Goal: Information Seeking & Learning: Learn about a topic

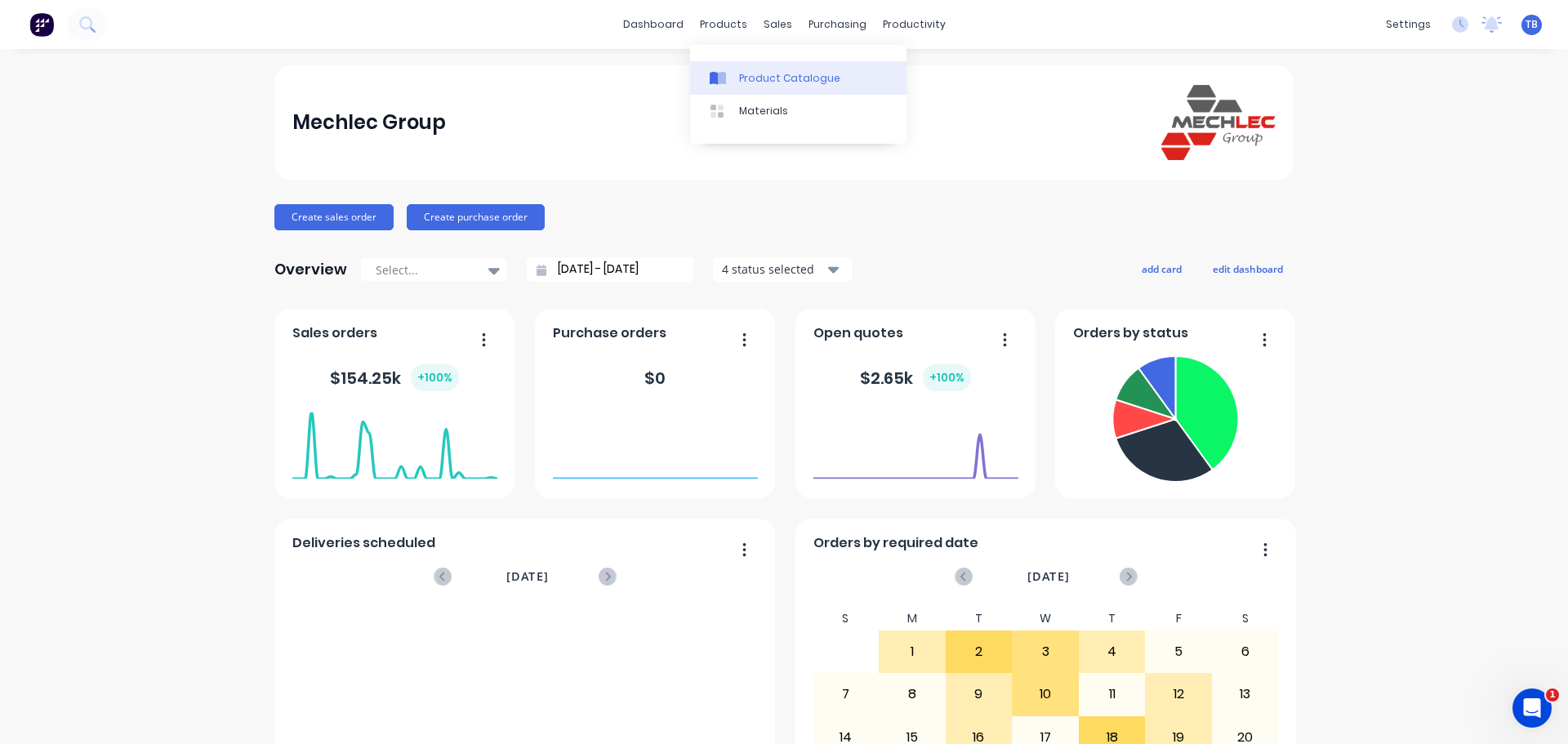
click at [753, 84] on div "Product Catalogue" at bounding box center [789, 78] width 101 height 14
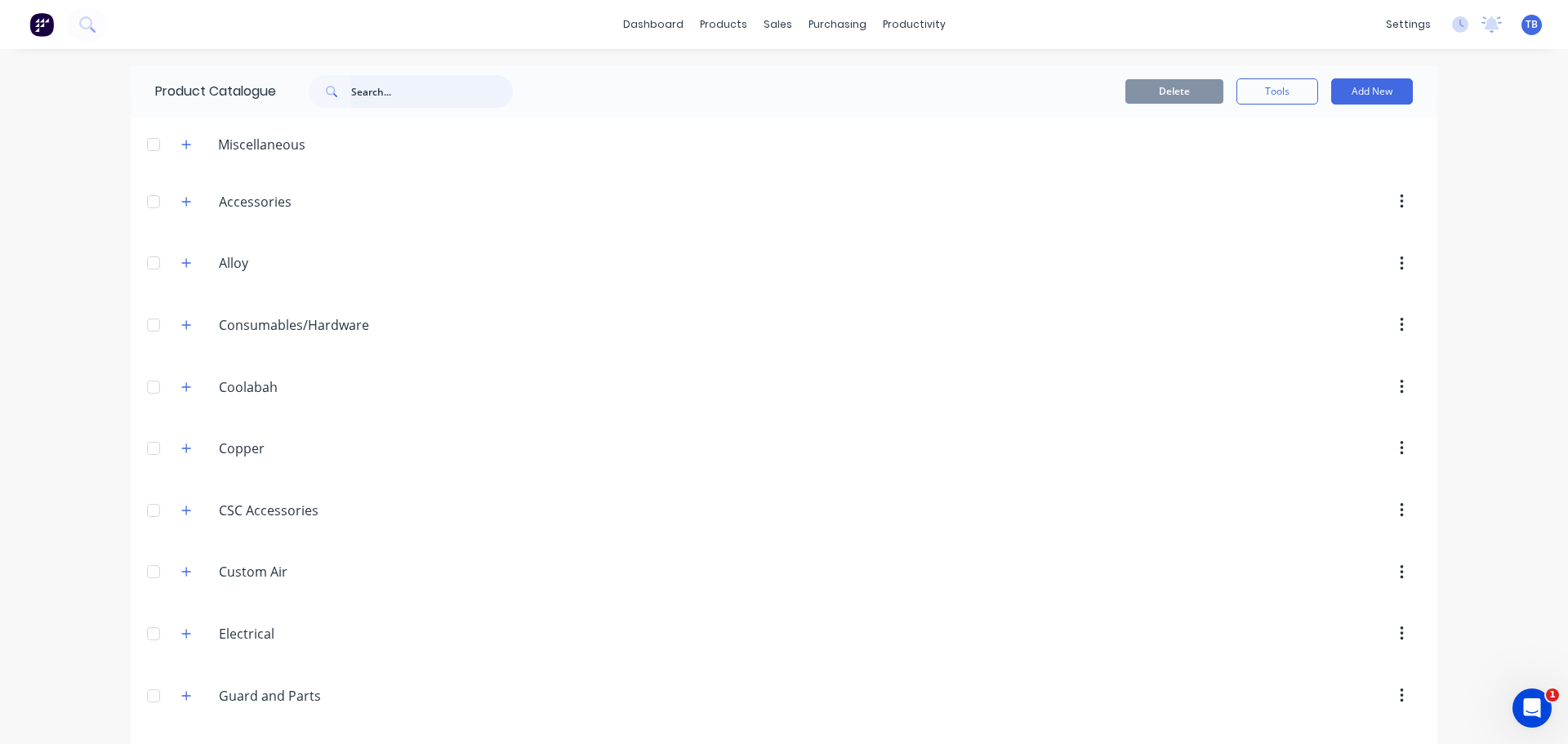
click at [365, 104] on input "text" at bounding box center [432, 91] width 162 height 33
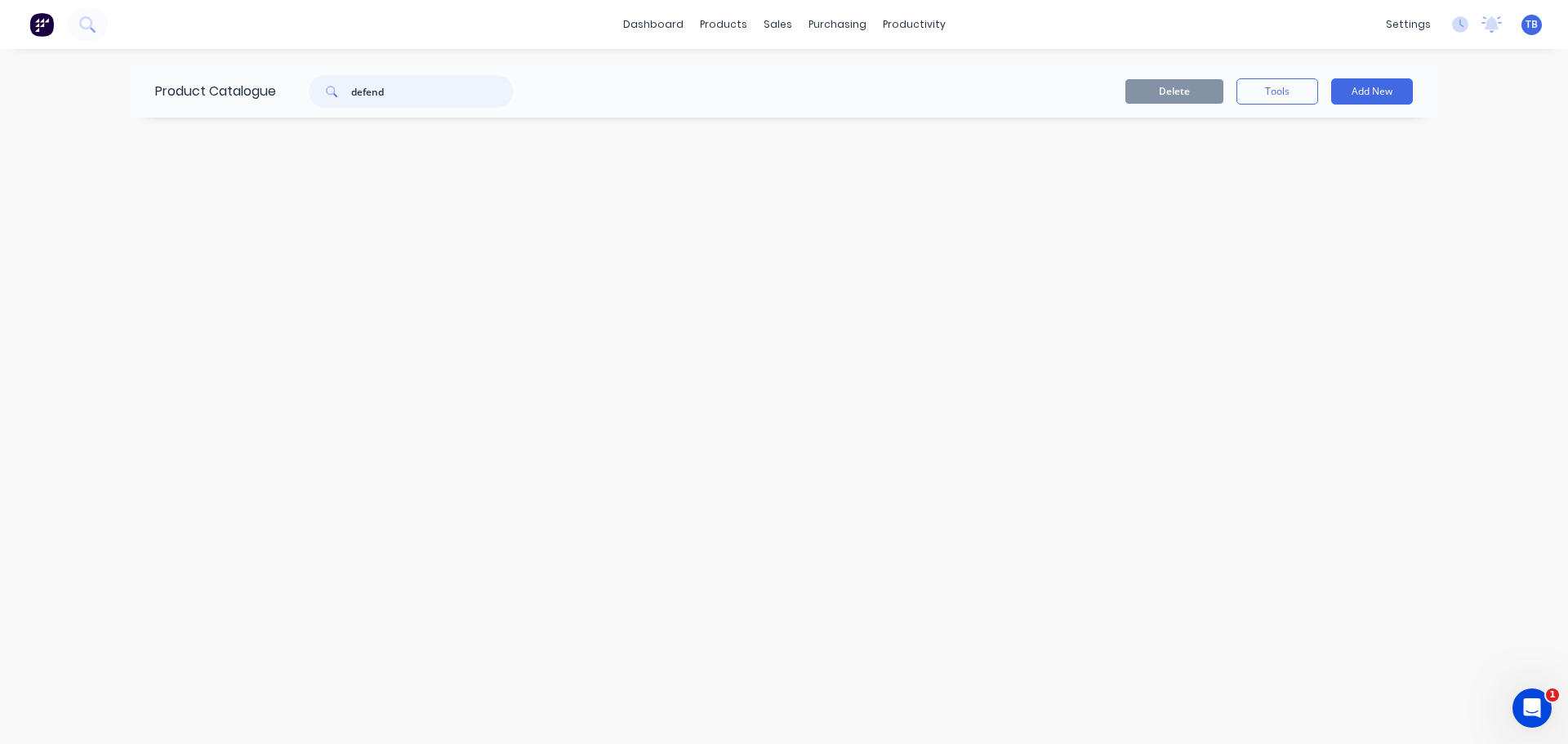
drag, startPoint x: 245, startPoint y: 98, endPoint x: -22, endPoint y: 99, distance: 267.0
click at [0, 99] on html "dashboard products sales purchasing productivity dashboard products Product Cat…" at bounding box center [784, 372] width 1568 height 744
type input "headlight"
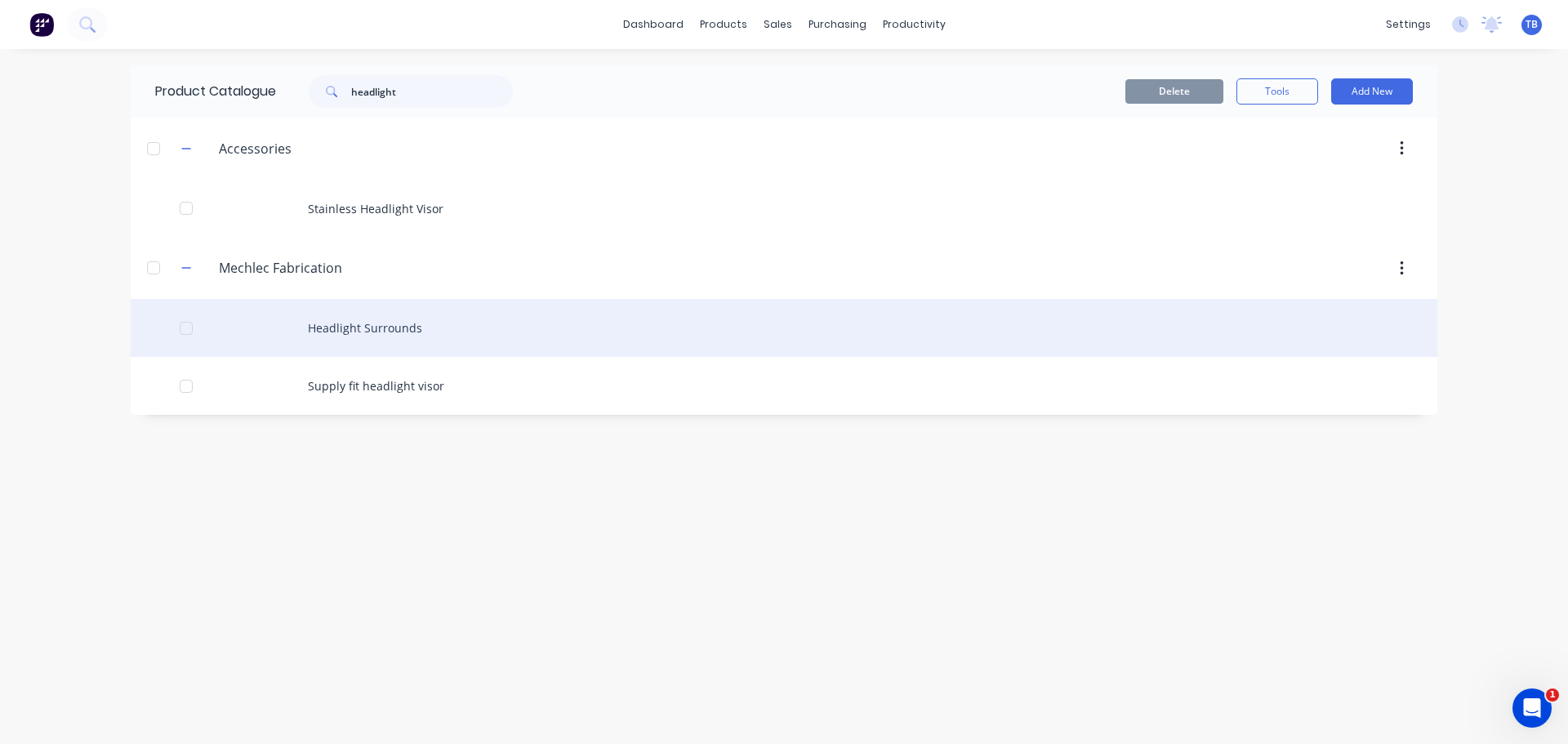
click at [413, 321] on div "Headlight Surrounds" at bounding box center [784, 327] width 1307 height 58
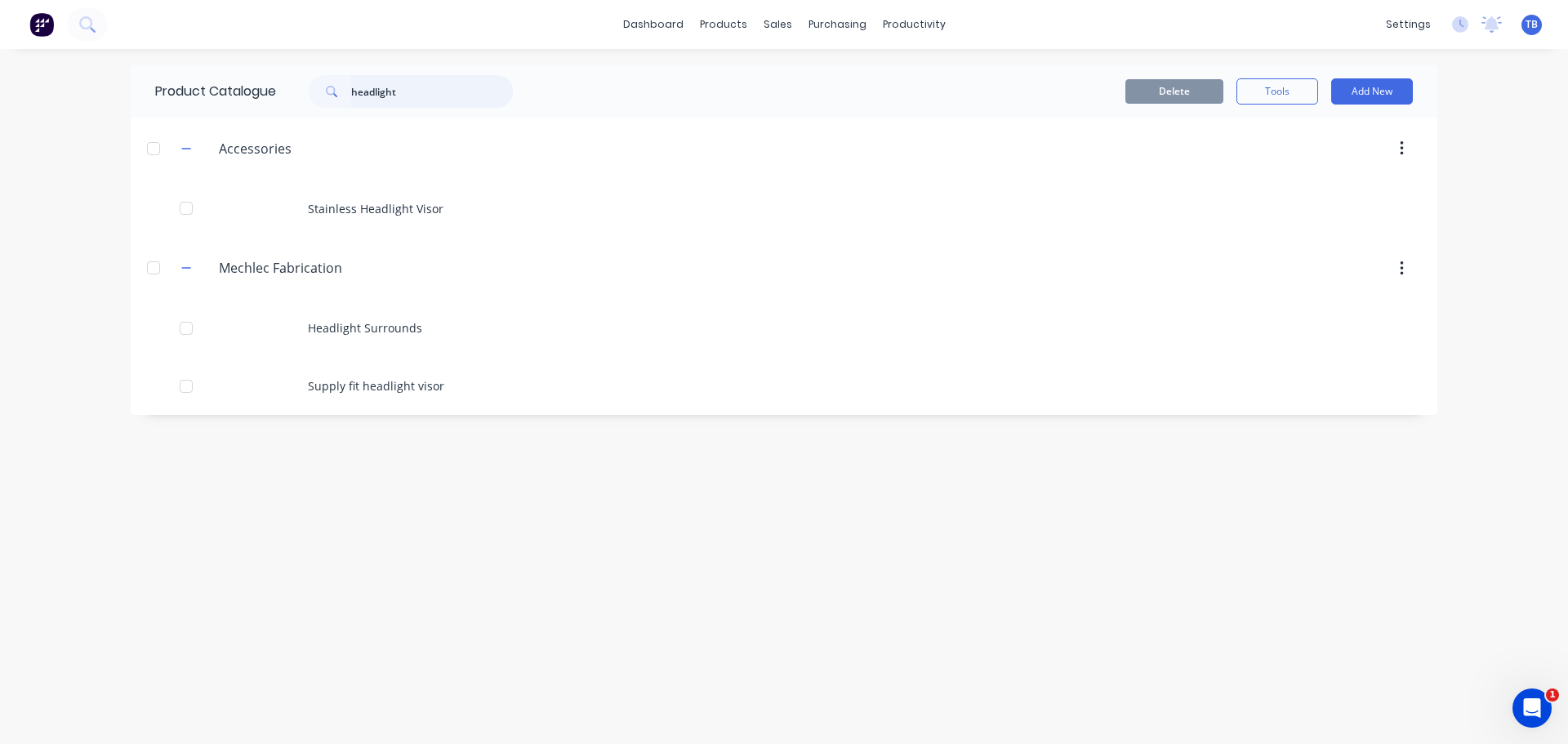
drag, startPoint x: 411, startPoint y: 98, endPoint x: 71, endPoint y: 68, distance: 341.3
click at [71, 68] on div "dashboard products sales purchasing productivity dashboard products Product Cat…" at bounding box center [784, 372] width 1568 height 744
drag, startPoint x: 393, startPoint y: 89, endPoint x: 80, endPoint y: 82, distance: 313.1
click at [80, 82] on div "dashboard products sales purchasing productivity dashboard products Product Cat…" at bounding box center [784, 372] width 1568 height 744
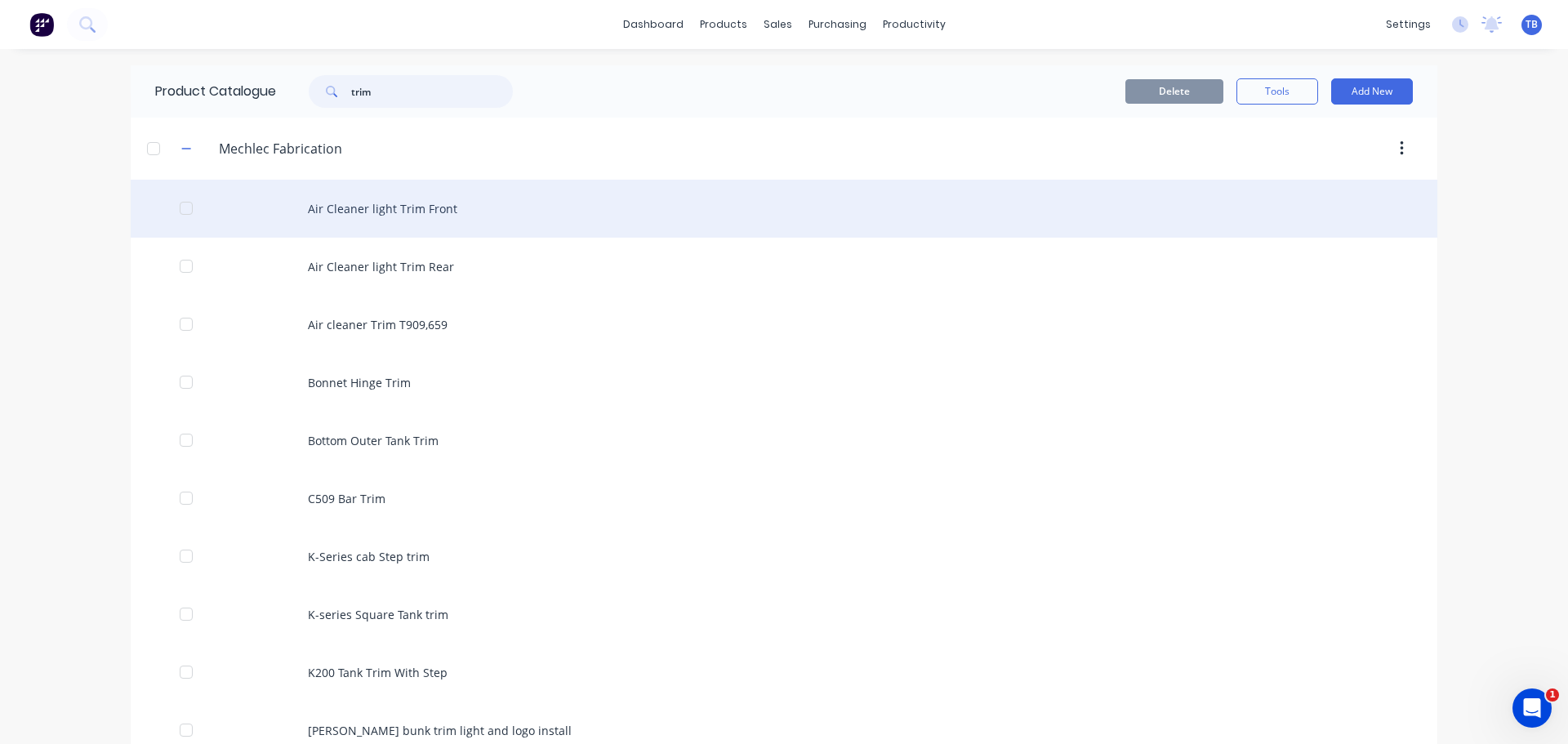
type input "trim"
click at [451, 204] on div "Air Cleaner light Trim Front" at bounding box center [784, 208] width 1307 height 58
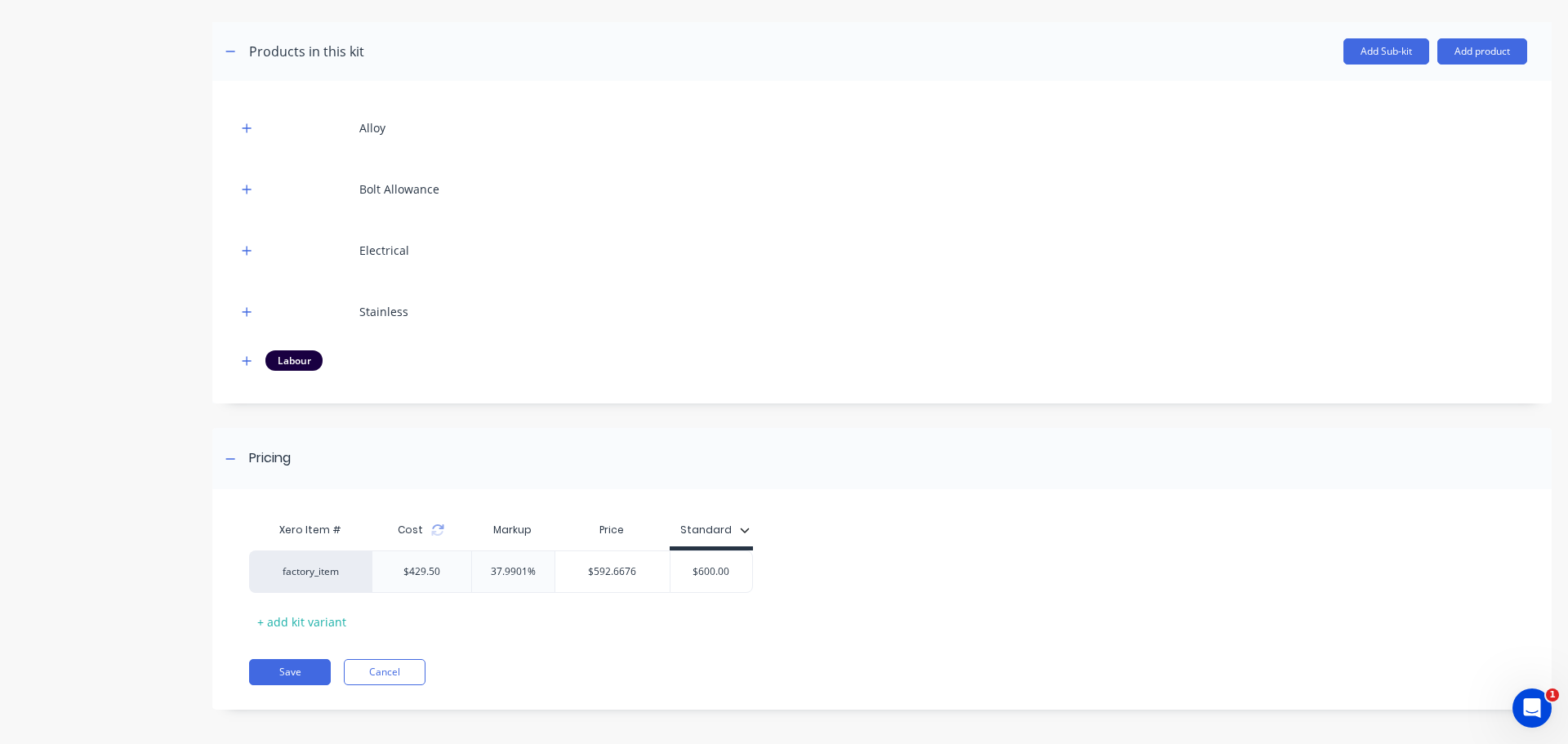
scroll to position [308, 0]
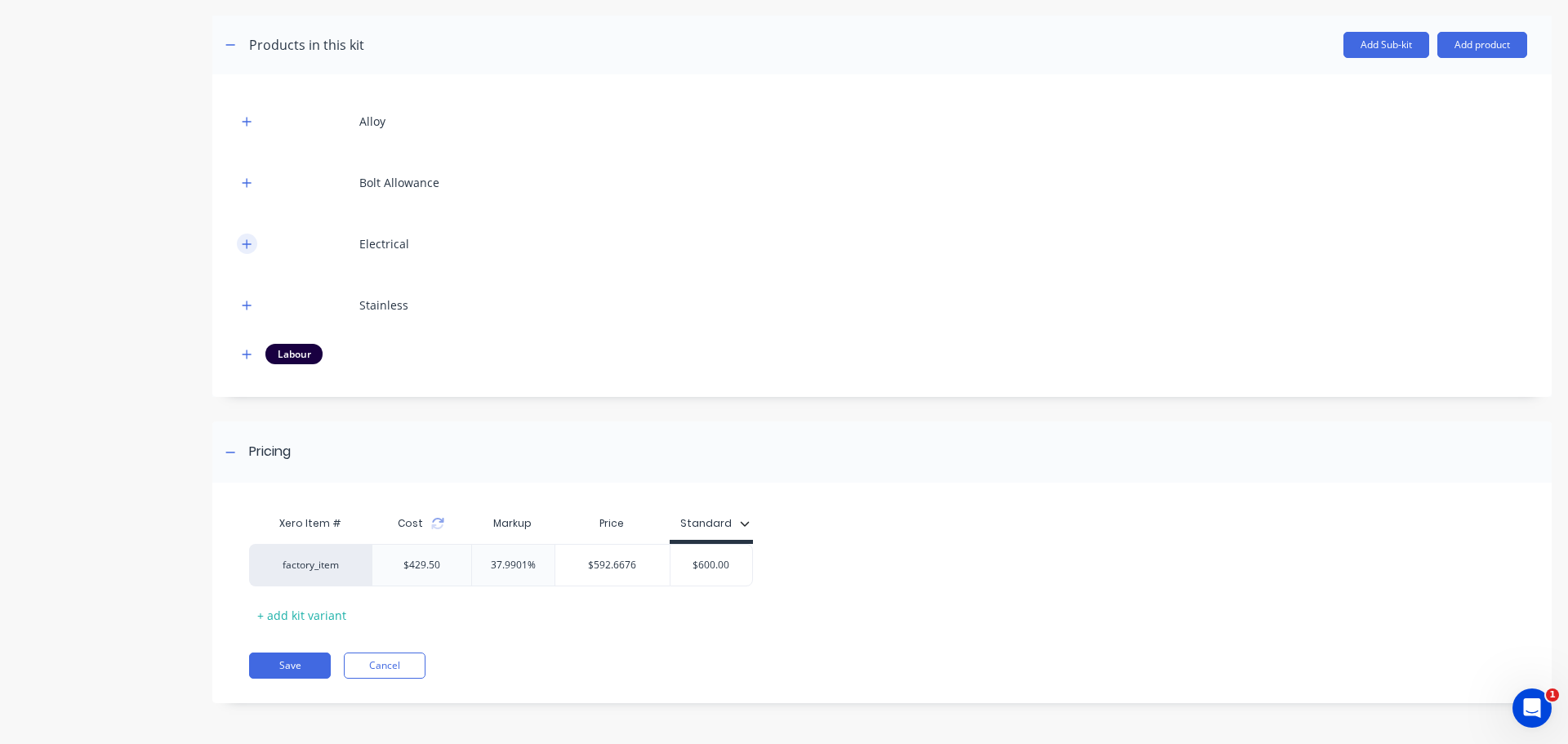
click at [242, 249] on icon "button" at bounding box center [246, 244] width 10 height 12
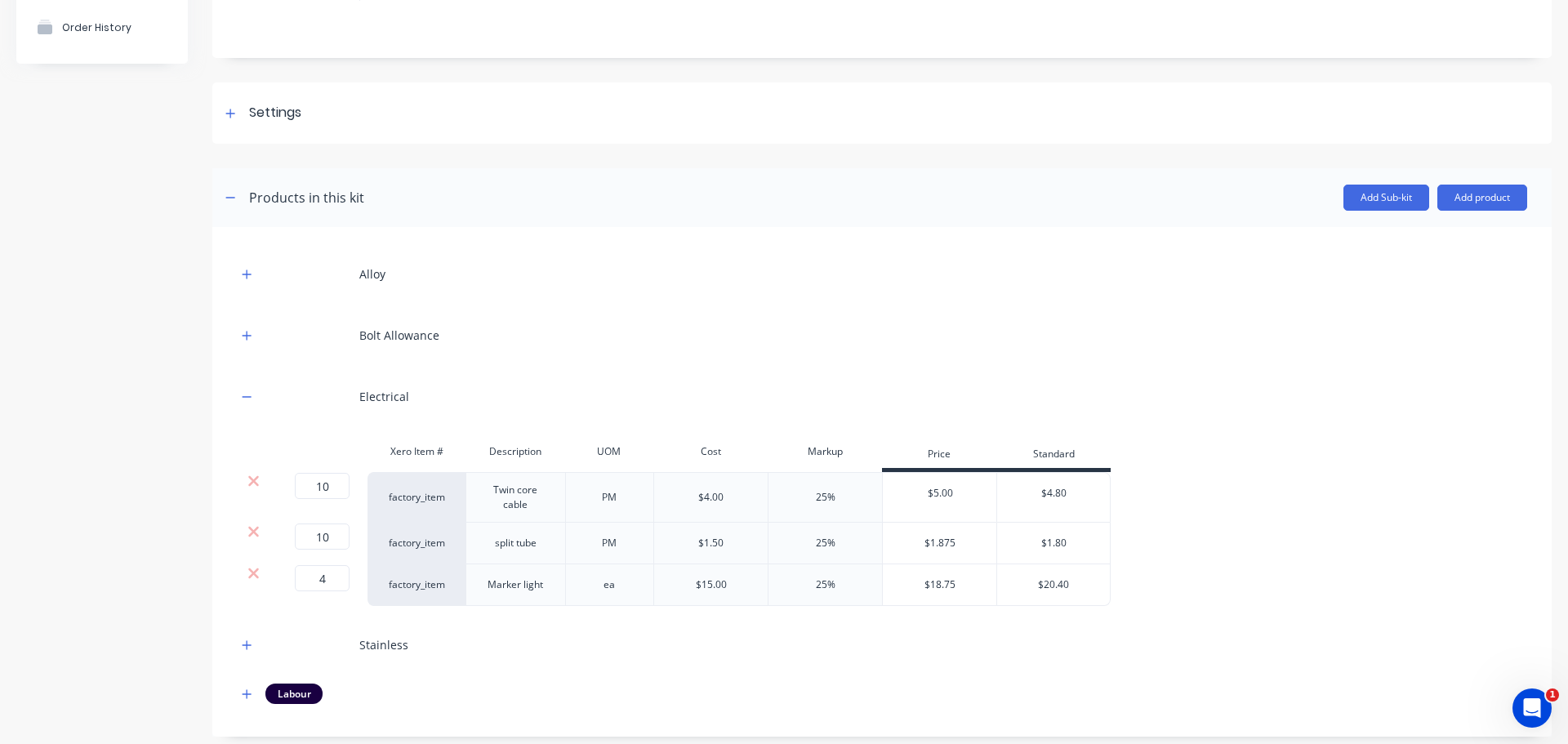
scroll to position [0, 0]
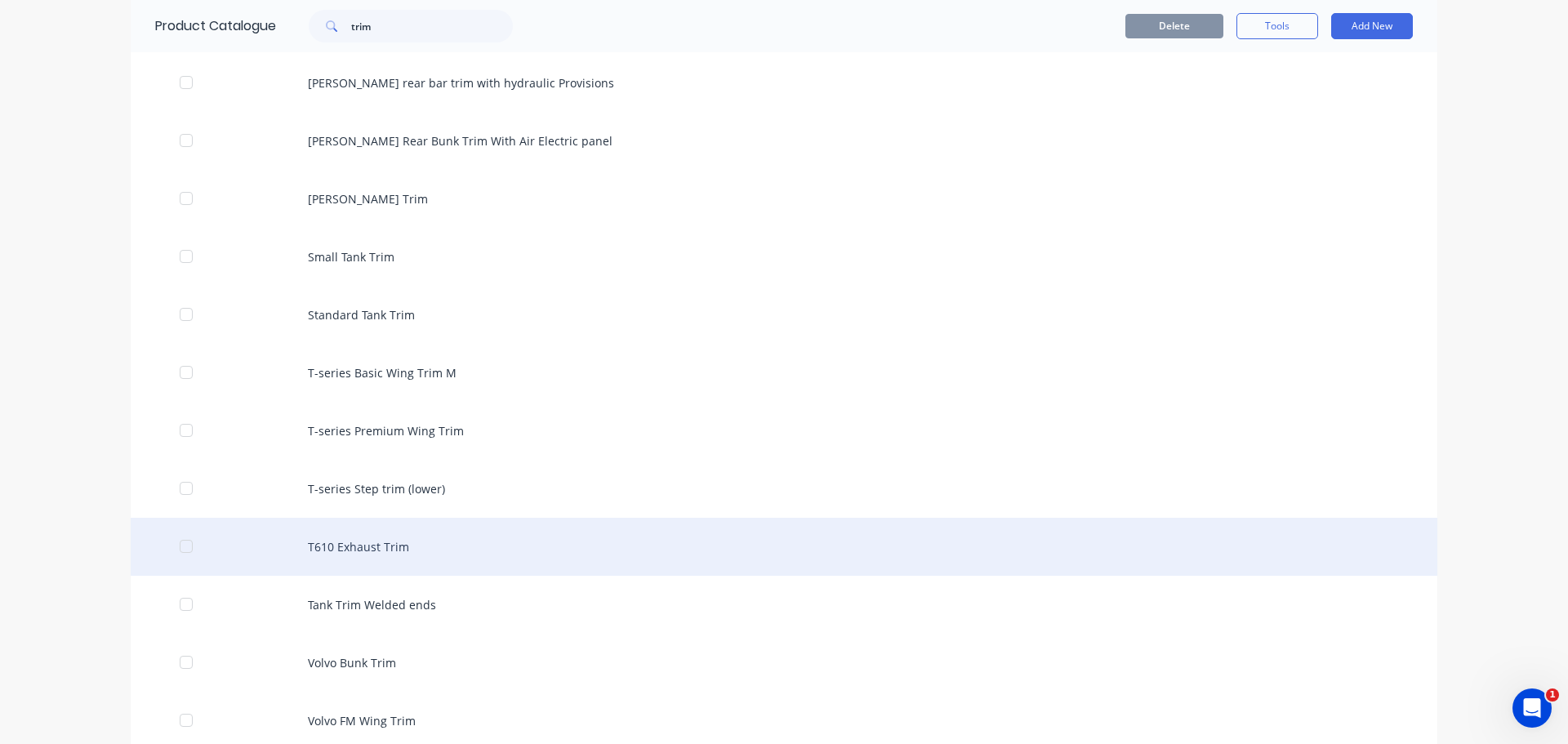
scroll to position [960, 0]
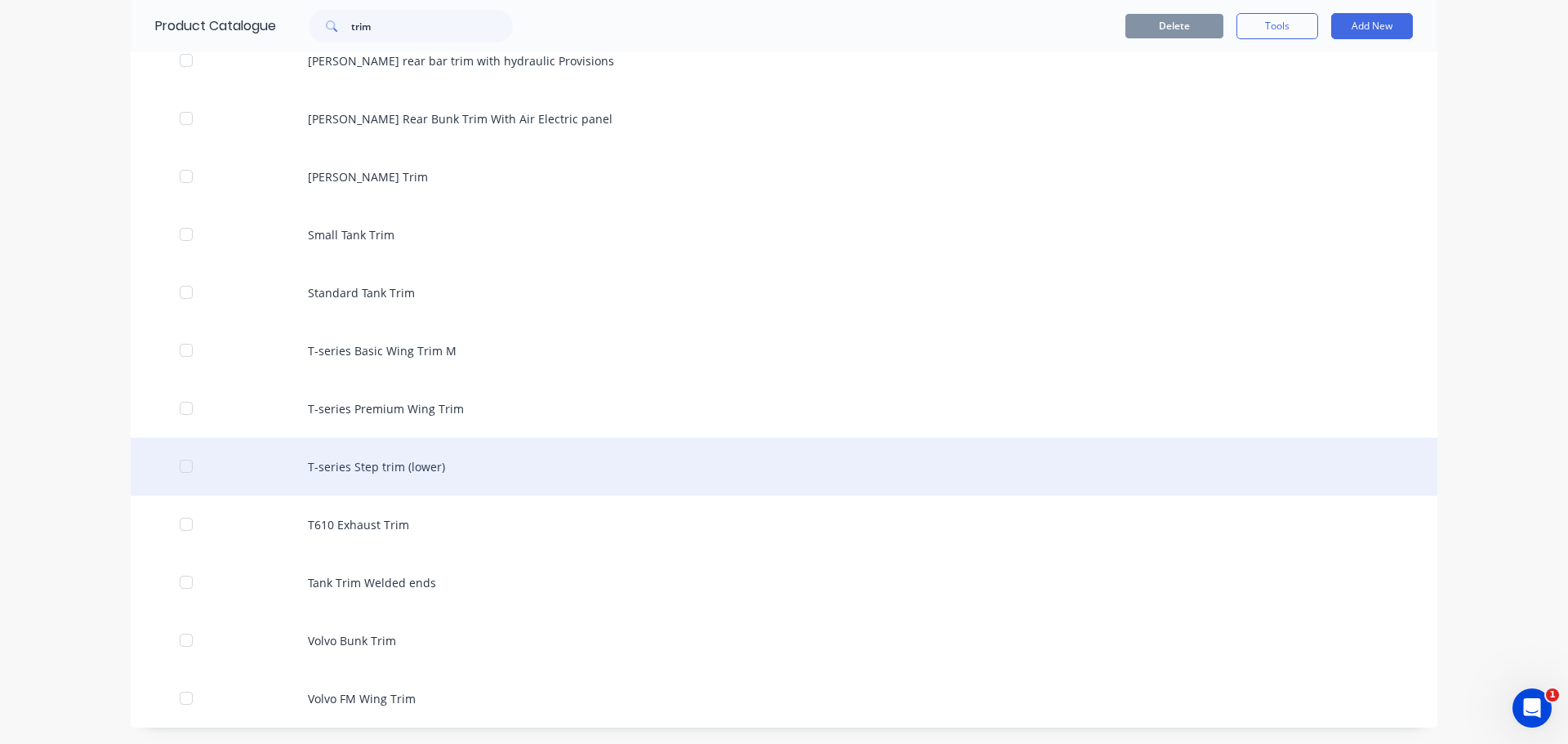
click at [468, 447] on div "T-series Step trim (lower)" at bounding box center [784, 467] width 1307 height 58
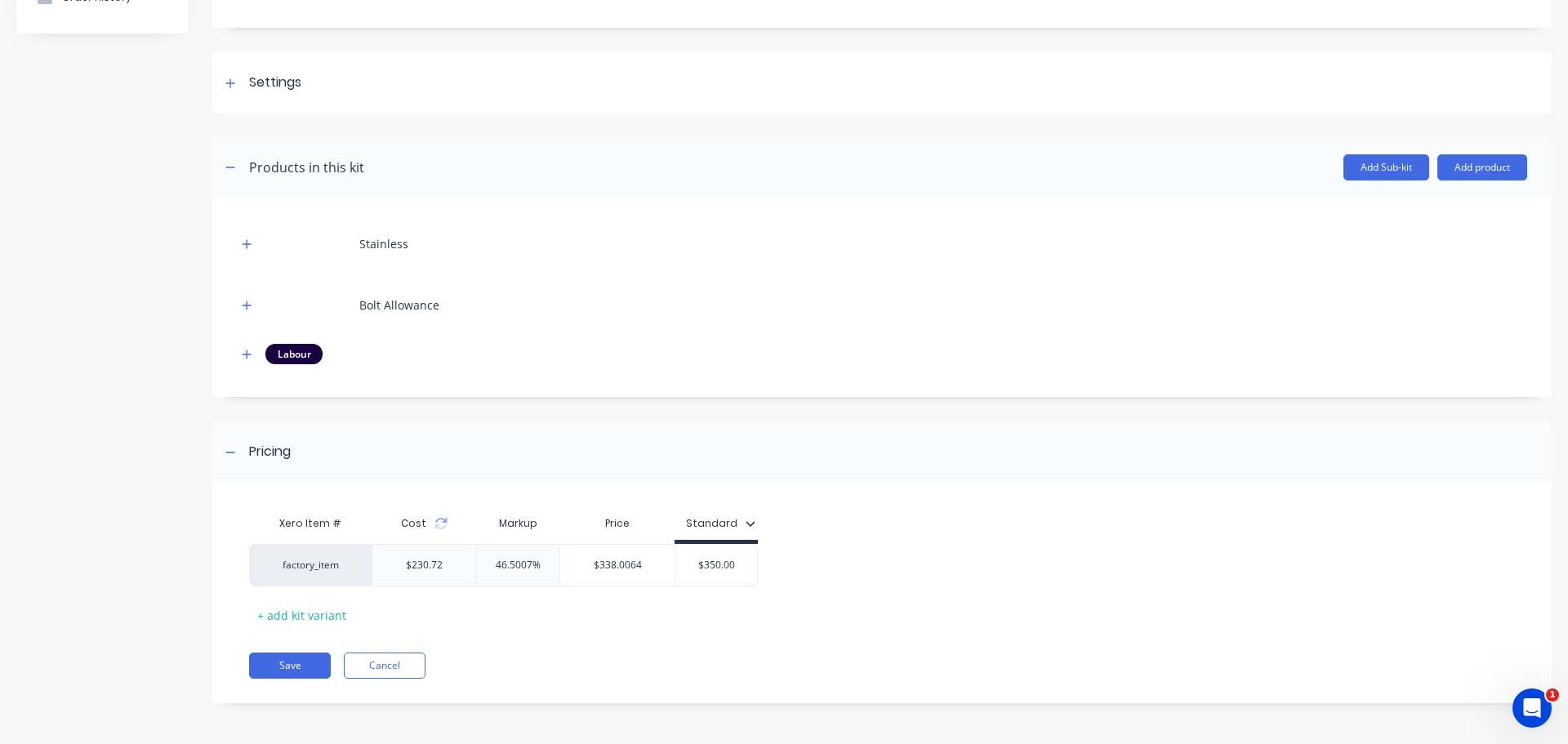
scroll to position [103, 0]
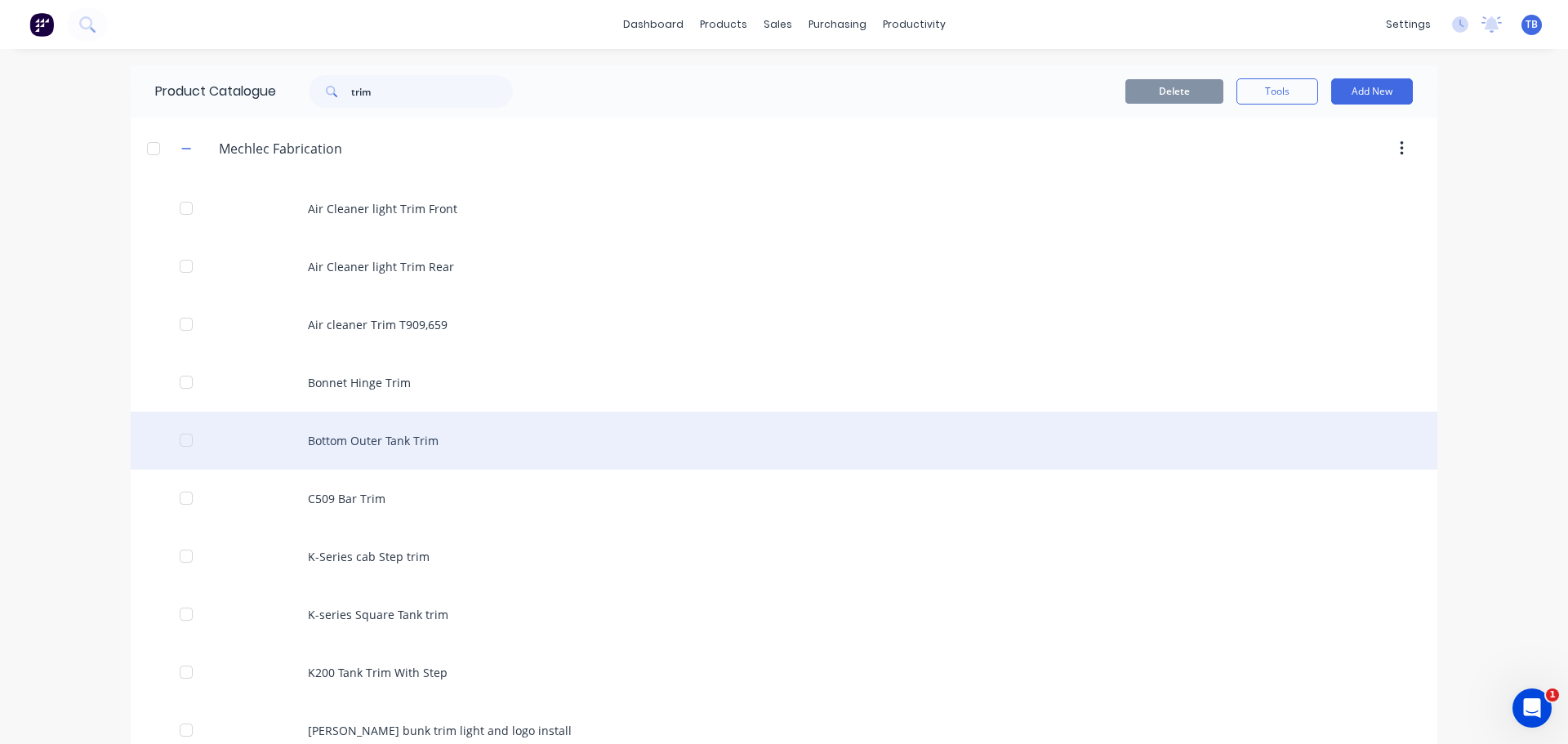
click at [426, 446] on div "Bottom Outer Tank Trim" at bounding box center [784, 441] width 1307 height 58
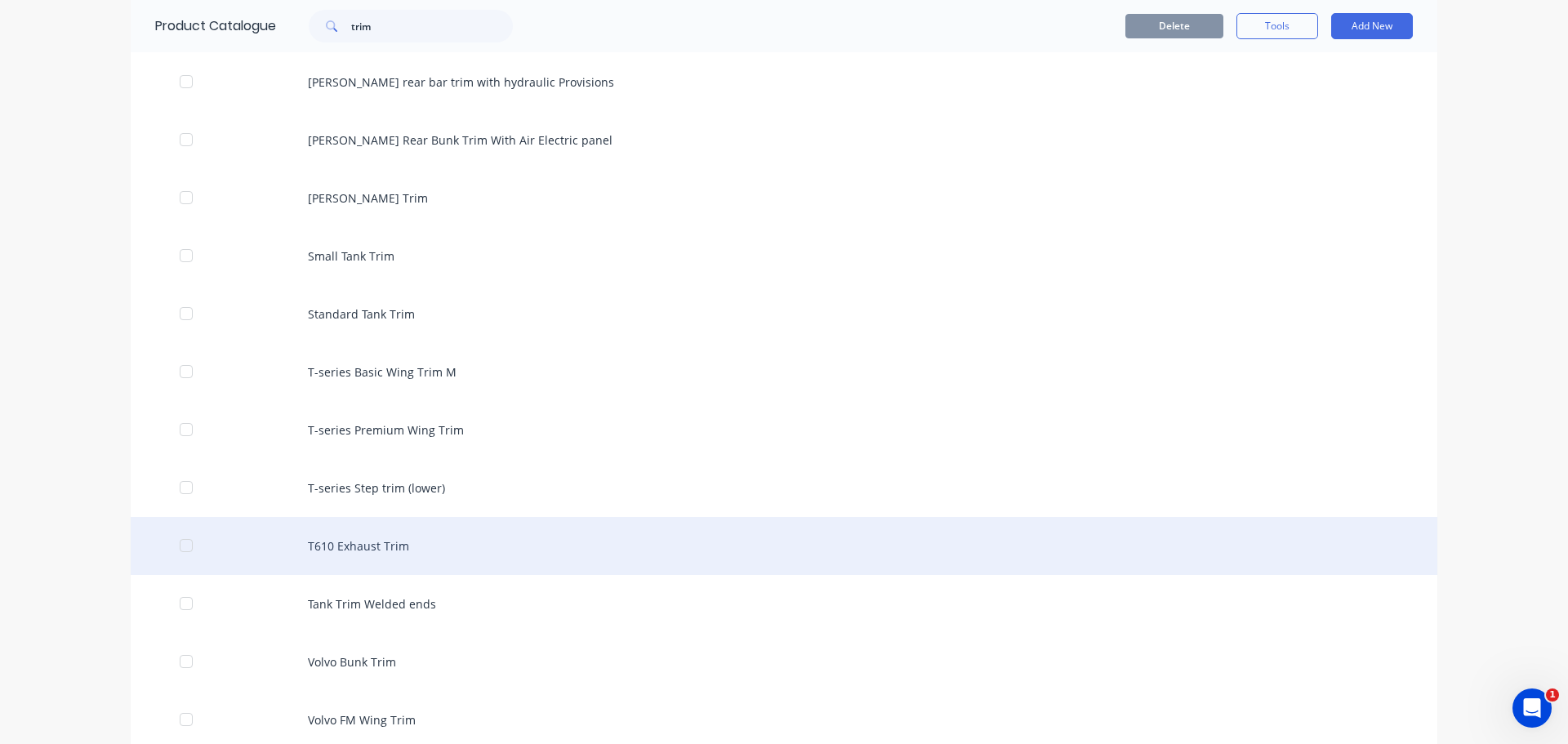
scroll to position [960, 0]
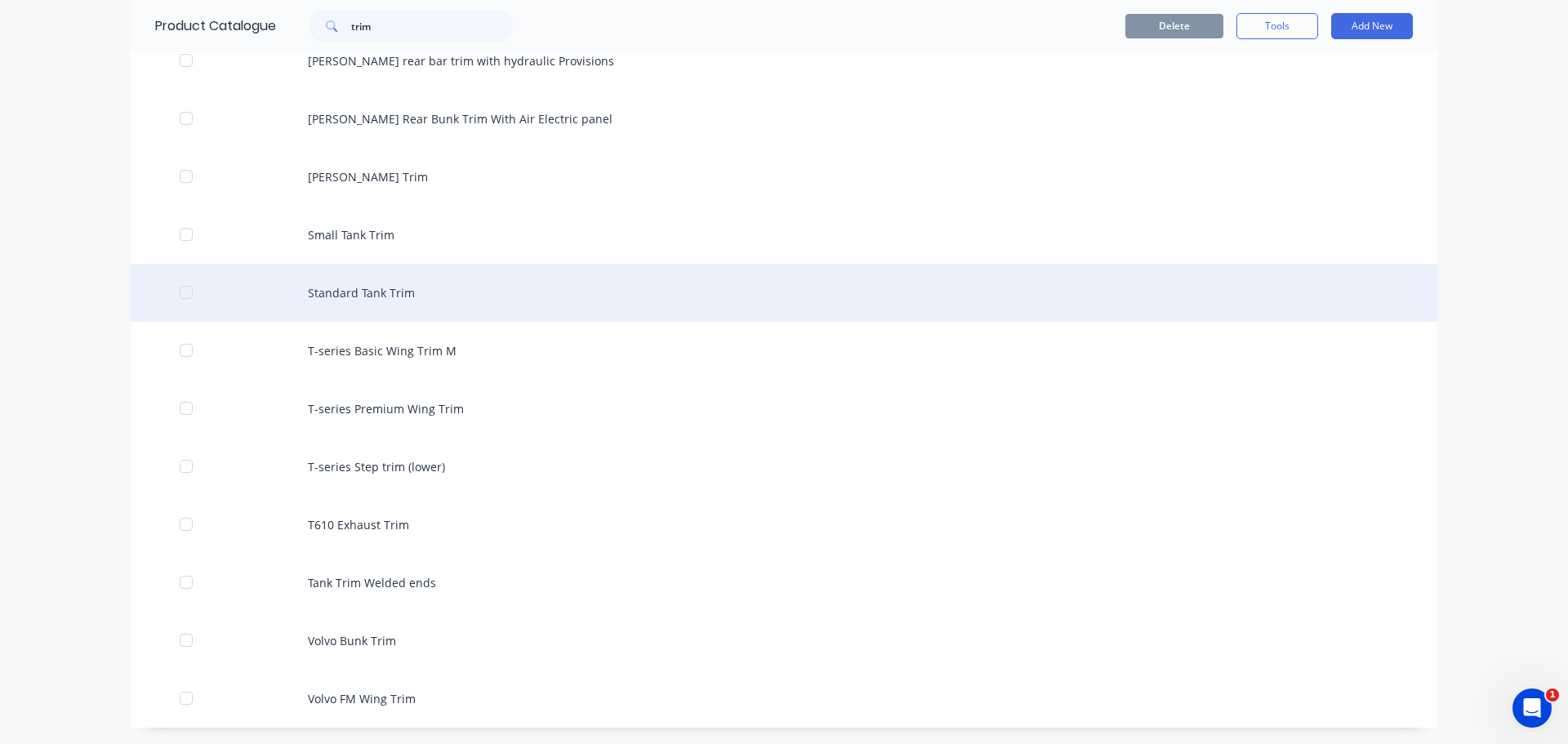
click at [392, 295] on div "Standard Tank Trim" at bounding box center [784, 292] width 1307 height 58
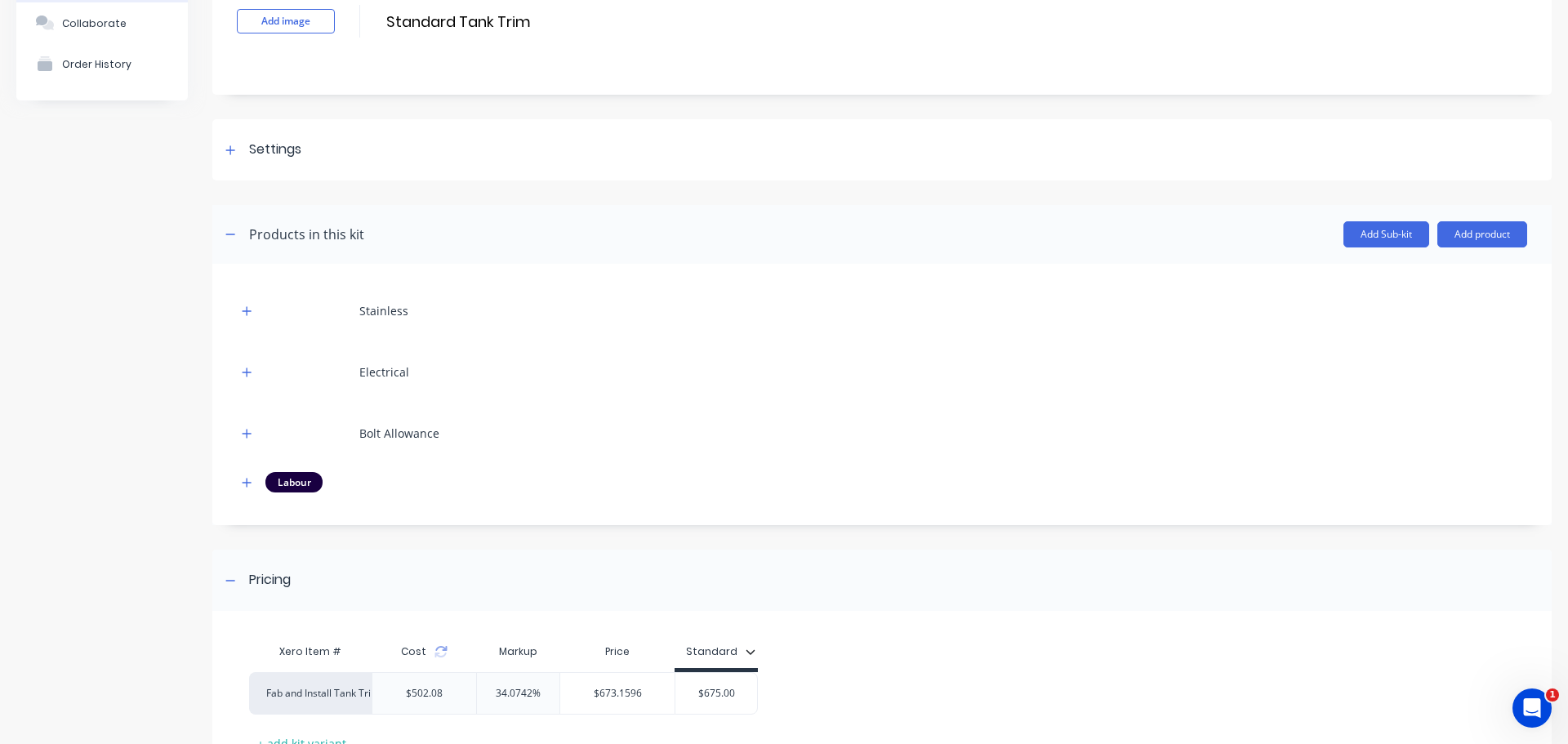
scroll to position [246, 0]
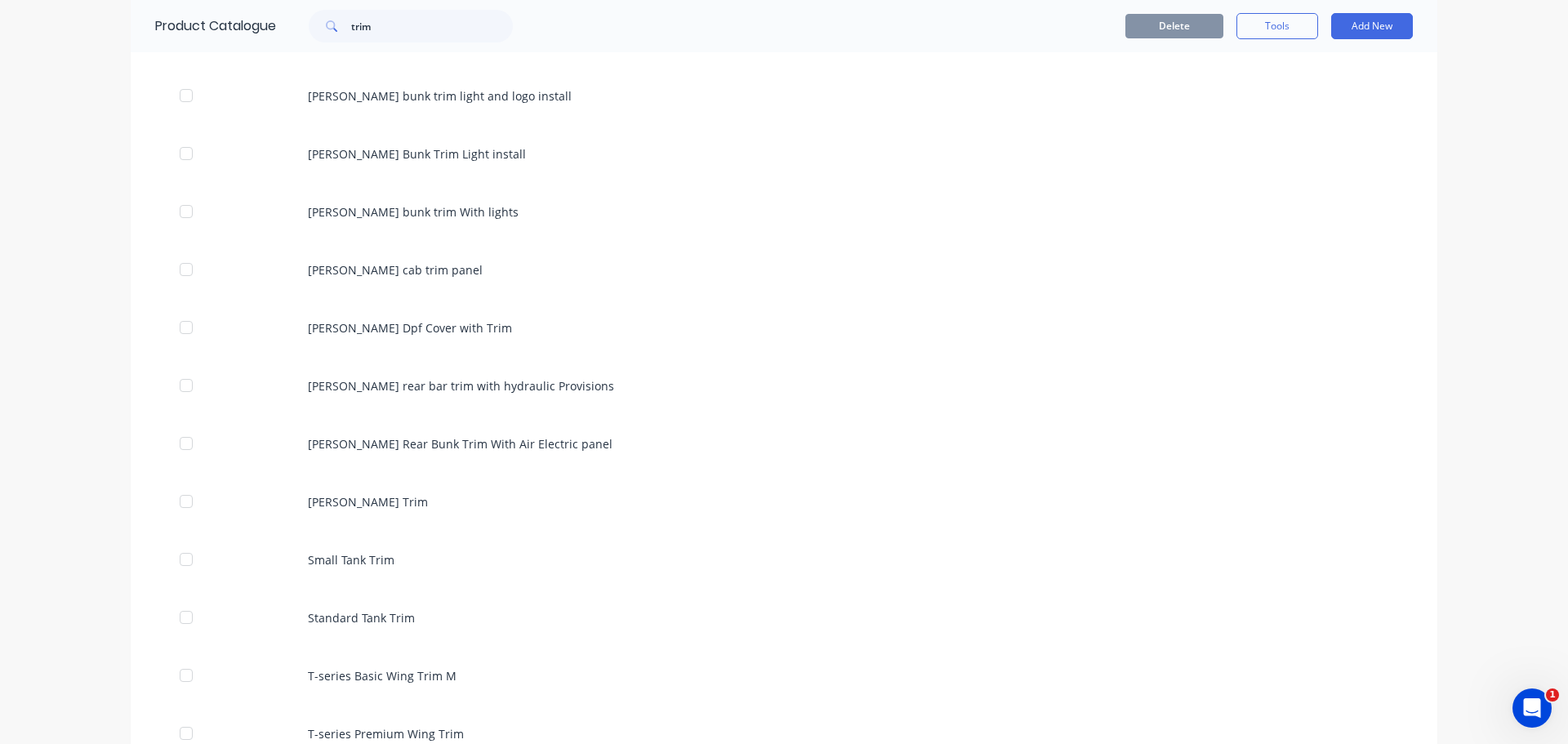
scroll to position [469, 0]
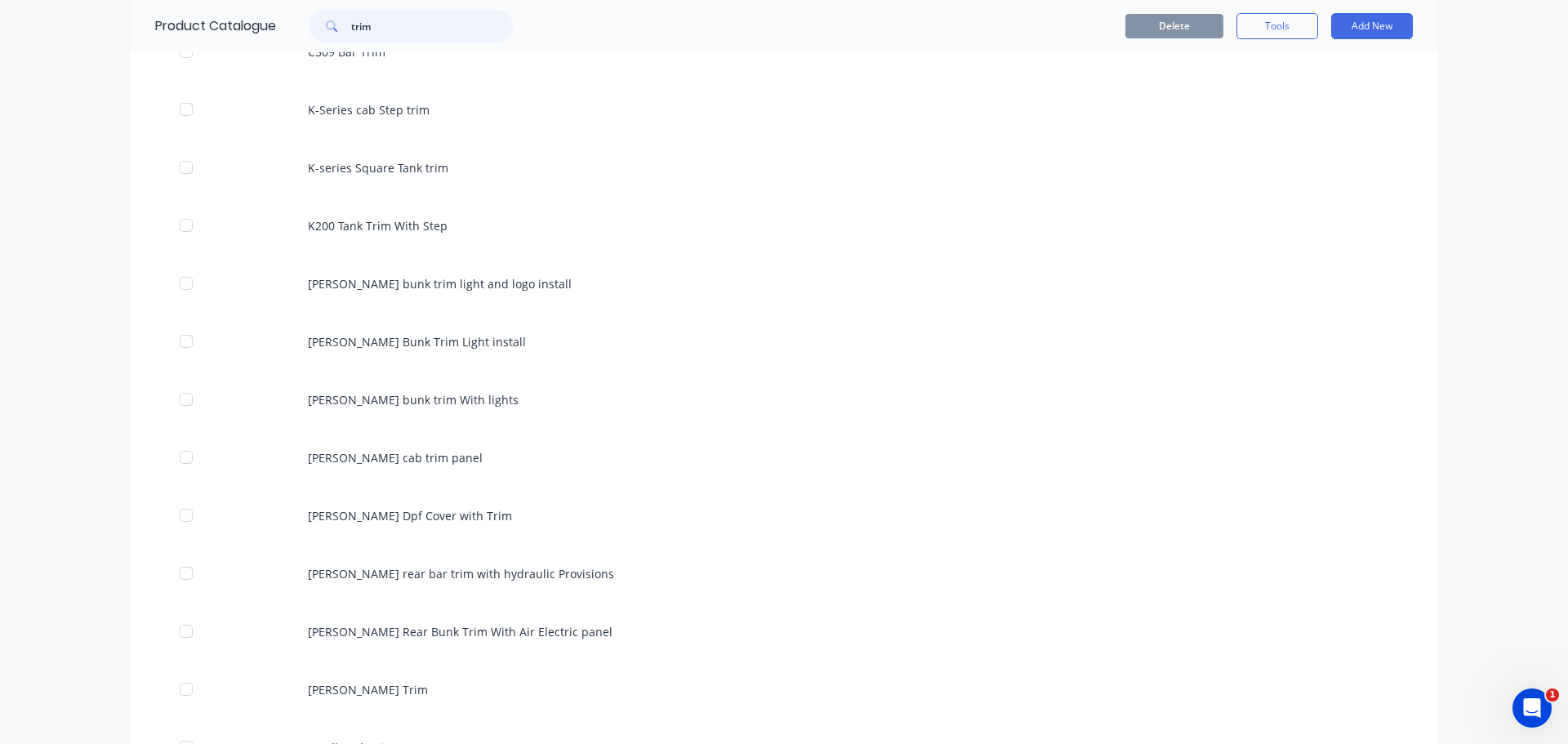
drag, startPoint x: 412, startPoint y: 24, endPoint x: 24, endPoint y: 5, distance: 388.5
click at [24, 5] on div "dashboard products sales purchasing productivity dashboard products Product Cat…" at bounding box center [784, 372] width 1568 height 744
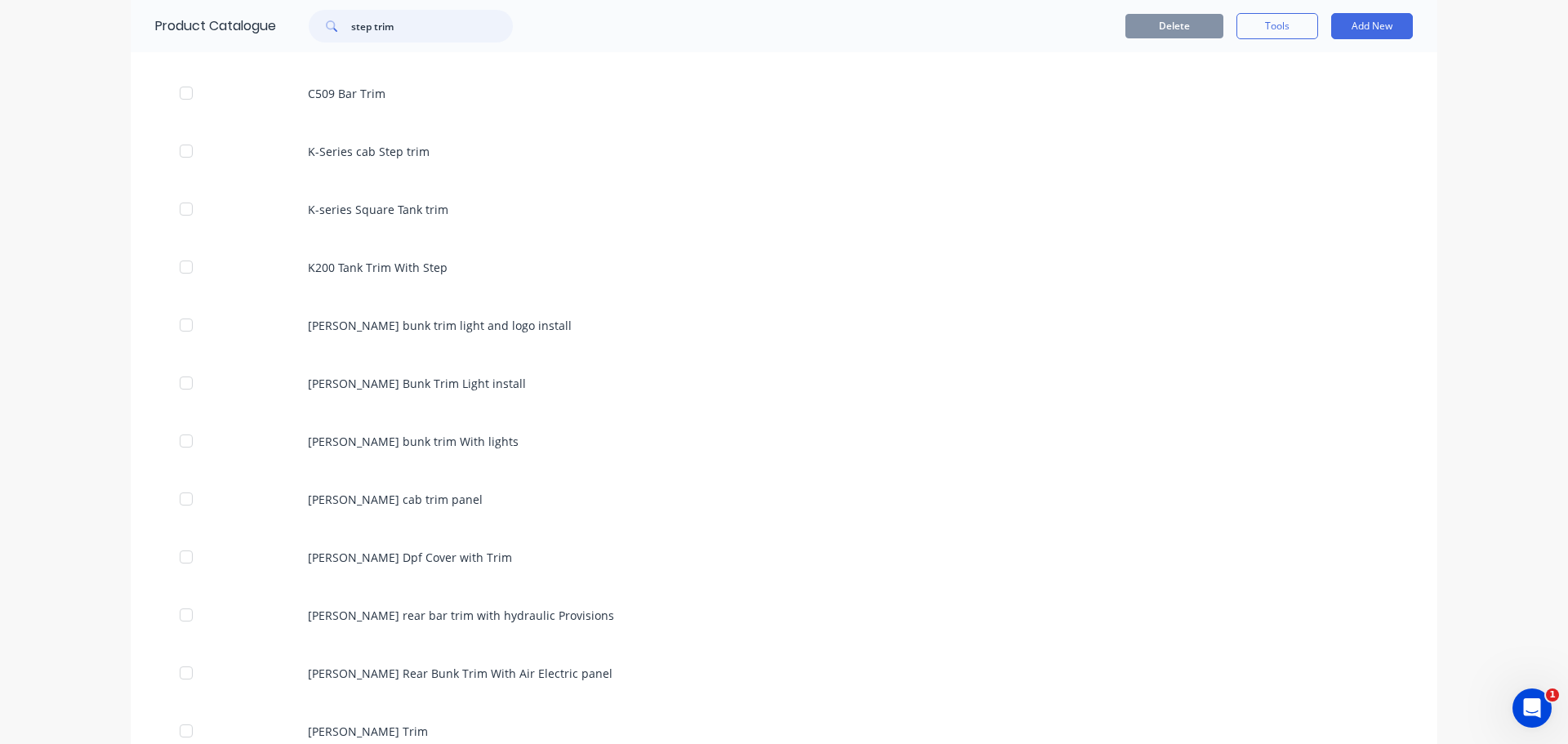
type input "step trim"
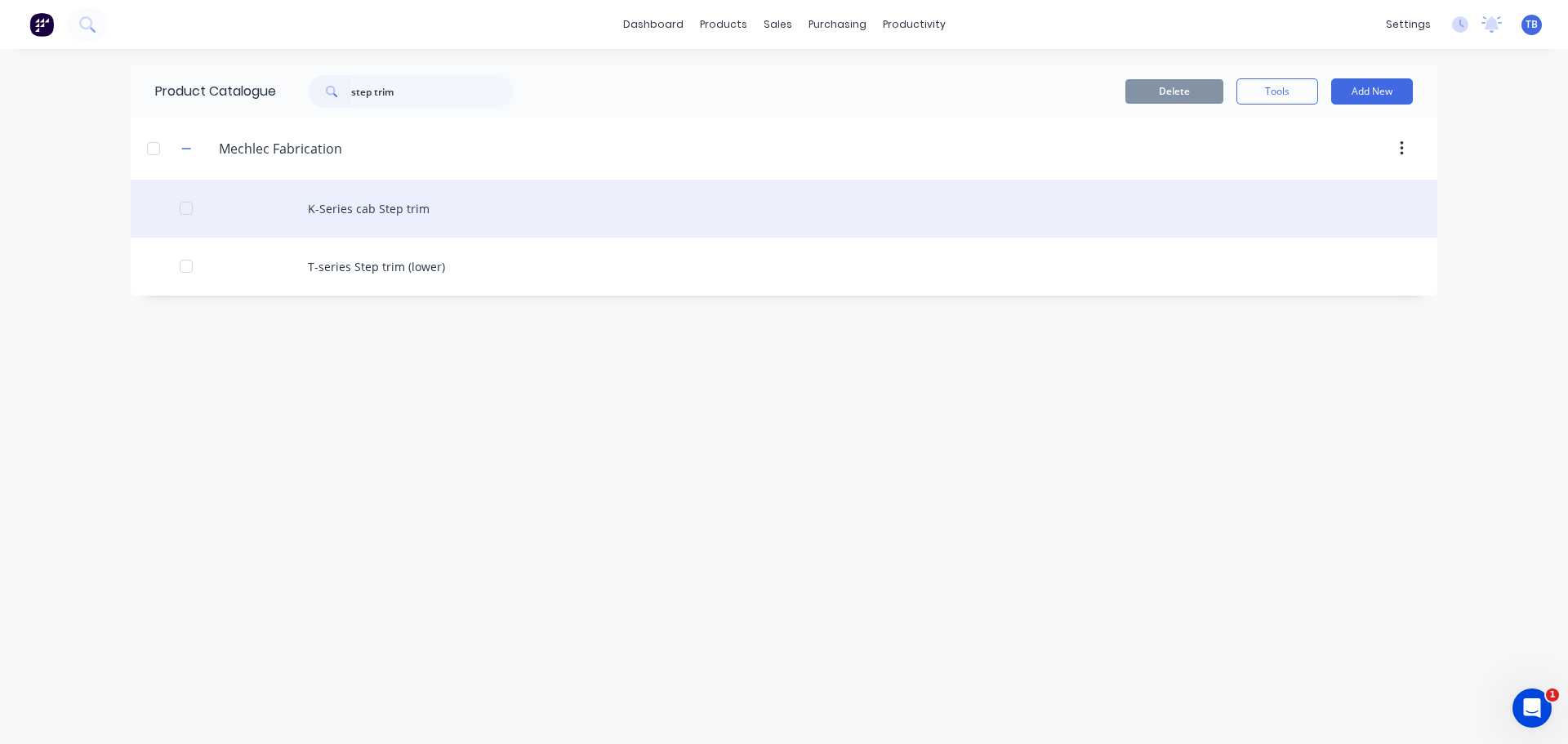
click at [381, 220] on div "K-Series cab Step trim" at bounding box center [784, 208] width 1307 height 58
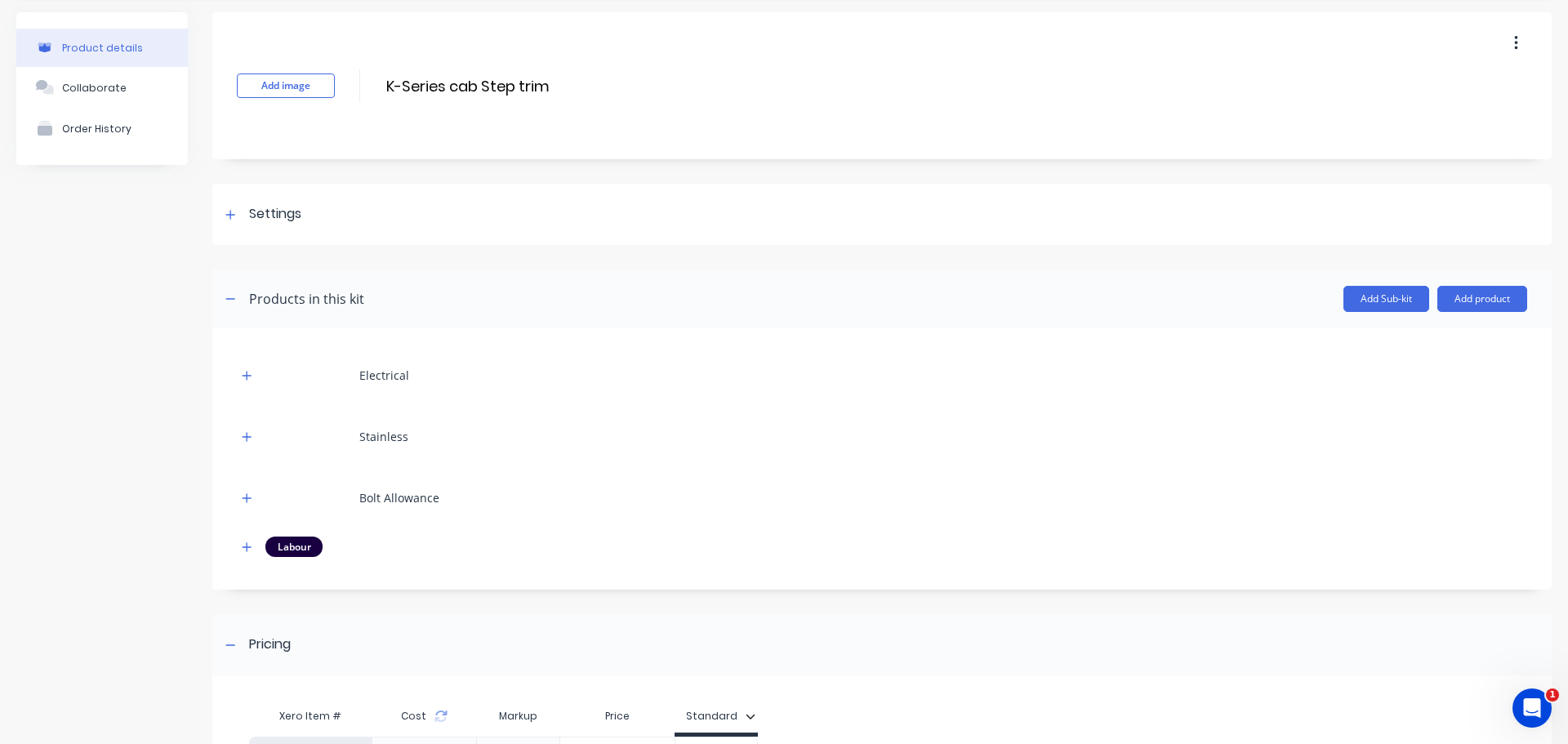
scroll to position [81, 0]
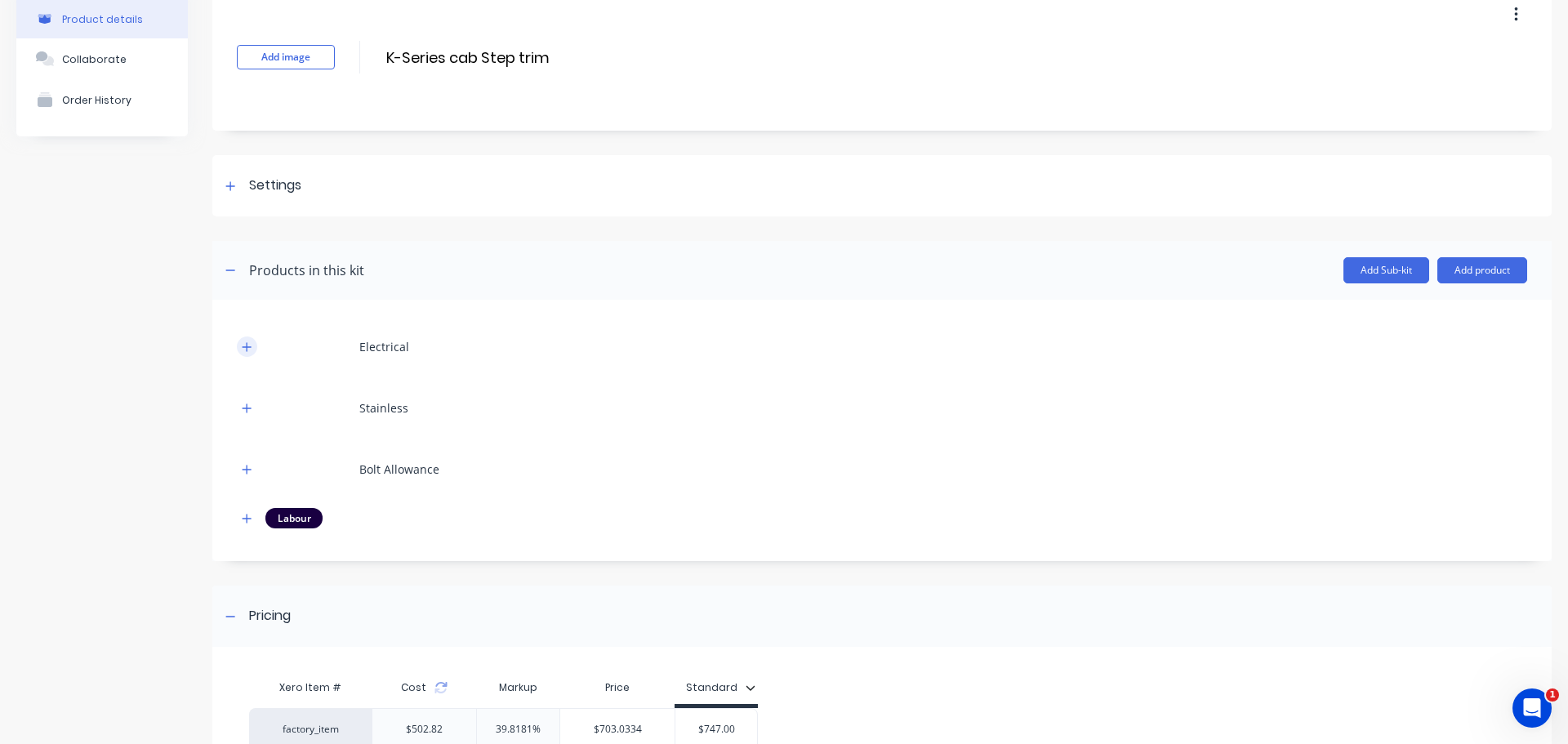
click at [255, 348] on button "button" at bounding box center [247, 346] width 21 height 21
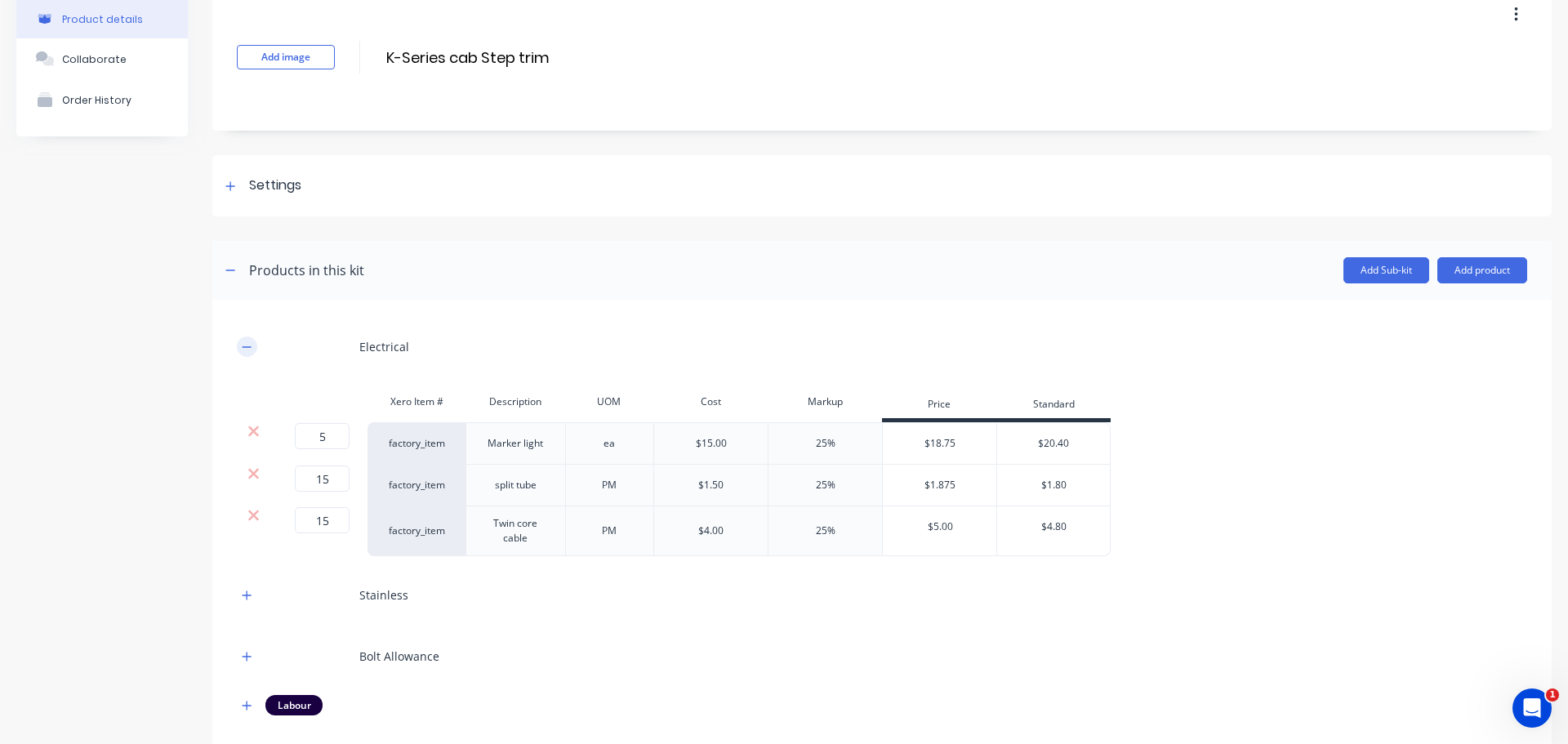
click at [254, 348] on button "button" at bounding box center [247, 346] width 21 height 21
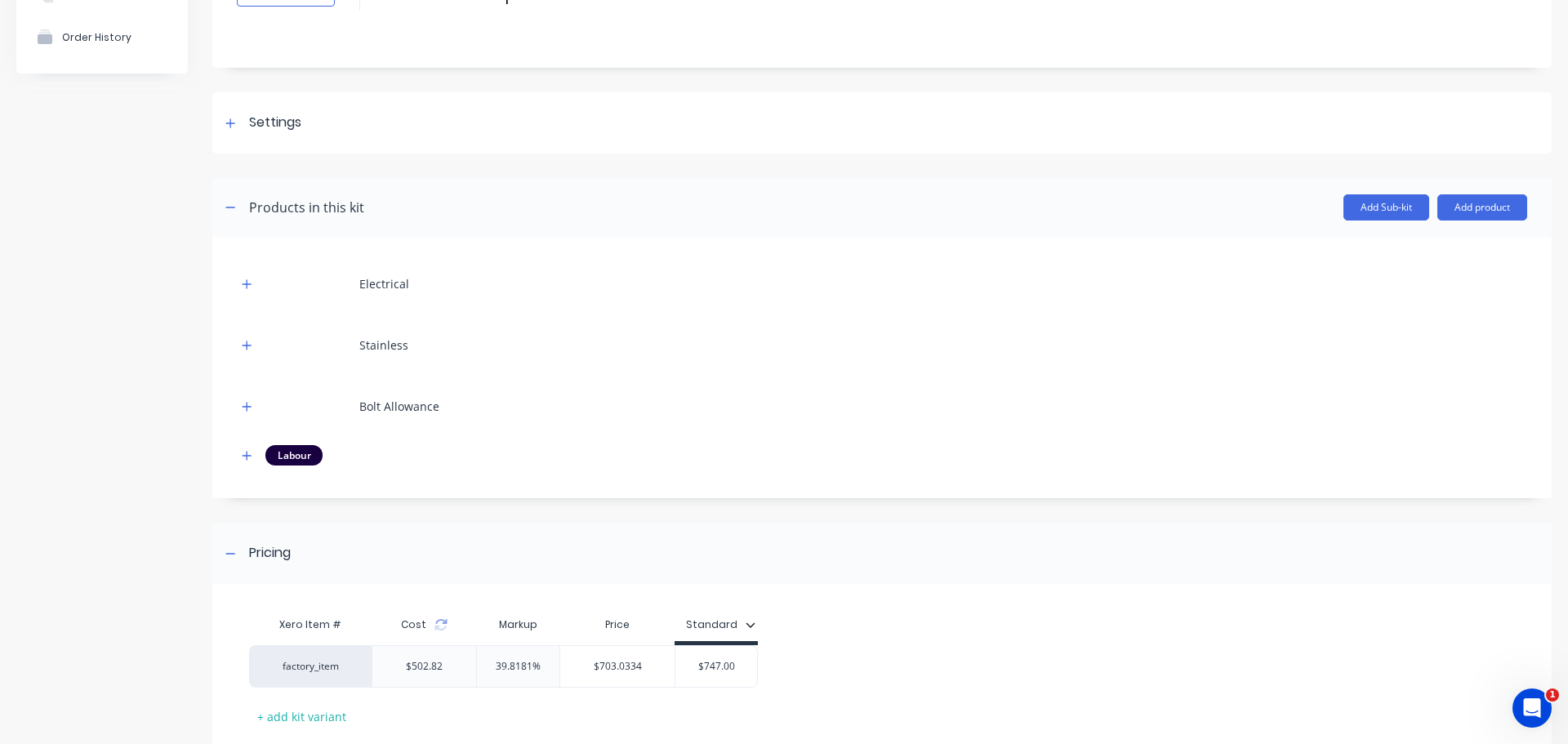
scroll to position [245, 0]
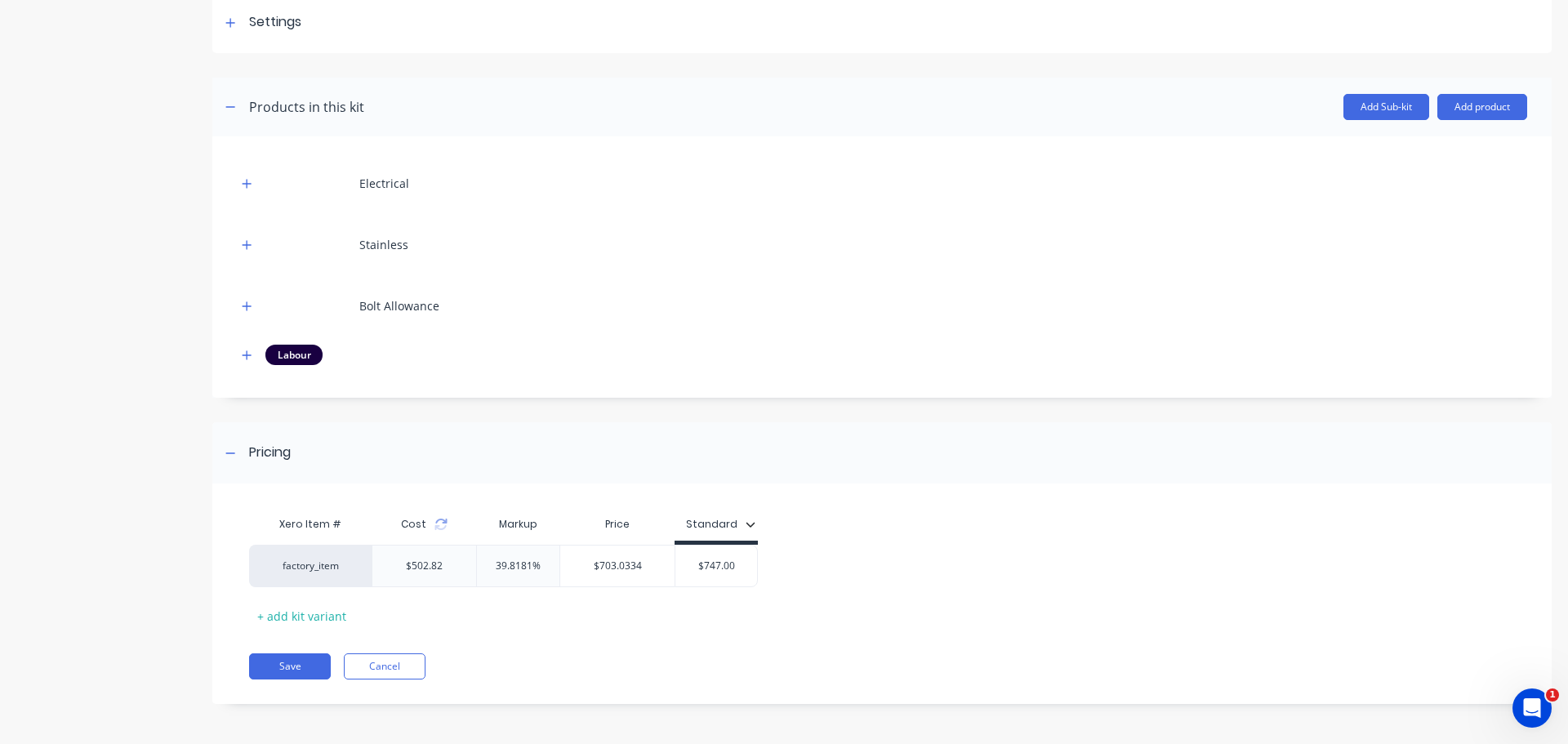
click at [113, 447] on div "Product details Collaborate Order History" at bounding box center [102, 275] width 172 height 909
